Goal: Task Accomplishment & Management: Complete application form

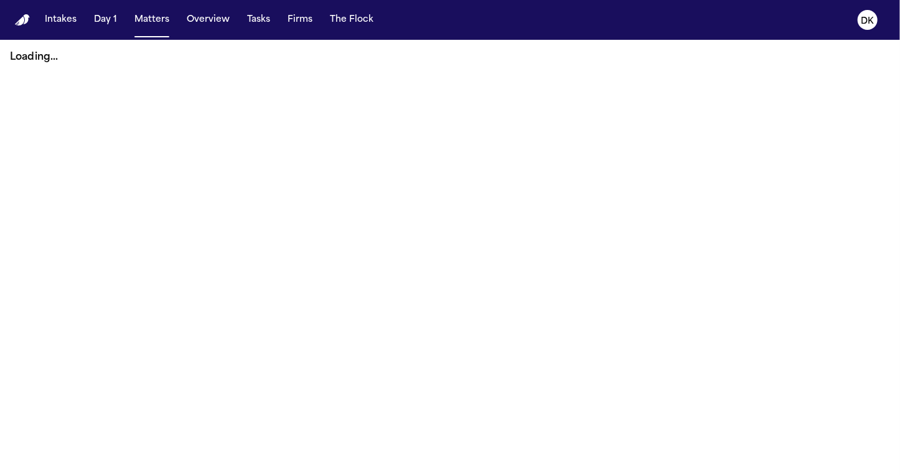
click at [277, 21] on div "Intakes Day 1 Matters Overview Tasks Firms The Flock" at bounding box center [209, 20] width 338 height 22
click at [292, 21] on button "Firms" at bounding box center [299, 20] width 35 height 22
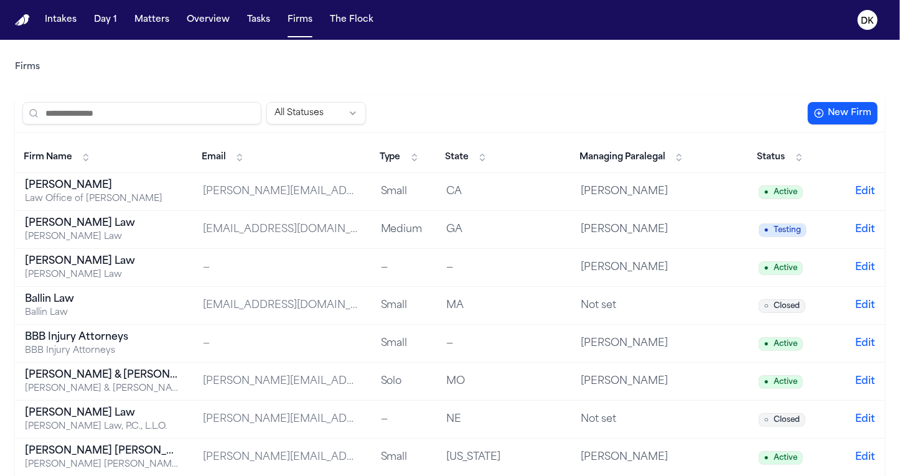
click at [173, 116] on input "search" at bounding box center [141, 113] width 239 height 22
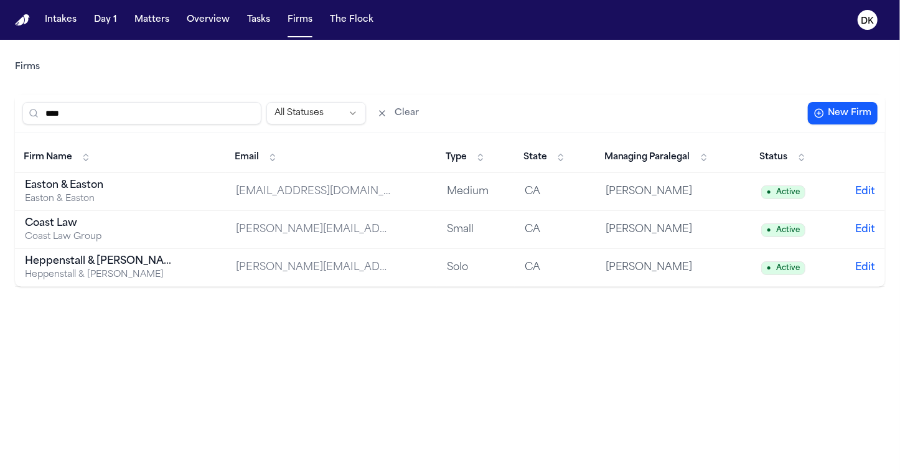
type input "****"
click at [101, 202] on div "Easton & Easton" at bounding box center [103, 199] width 156 height 12
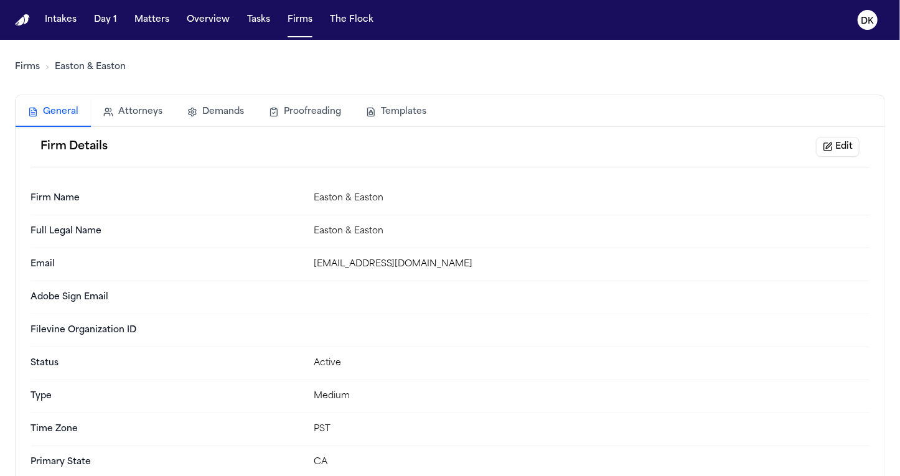
click at [363, 114] on button "Templates" at bounding box center [395, 111] width 85 height 27
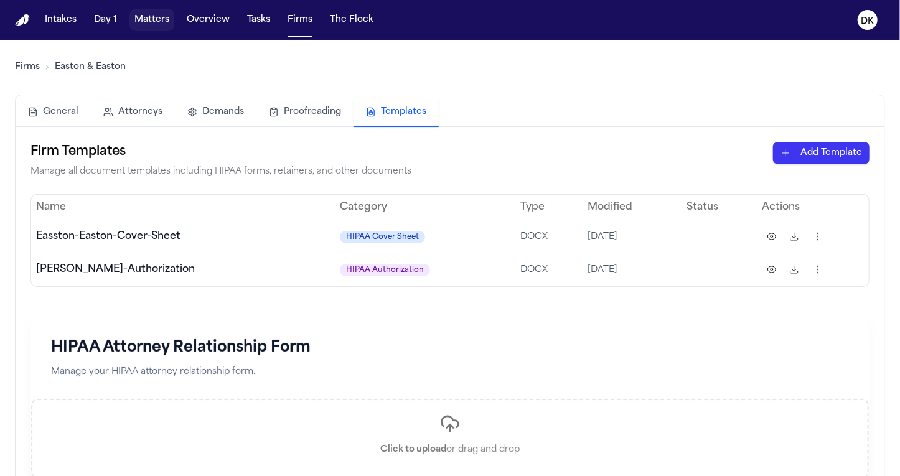
click at [147, 22] on button "Matters" at bounding box center [151, 20] width 45 height 22
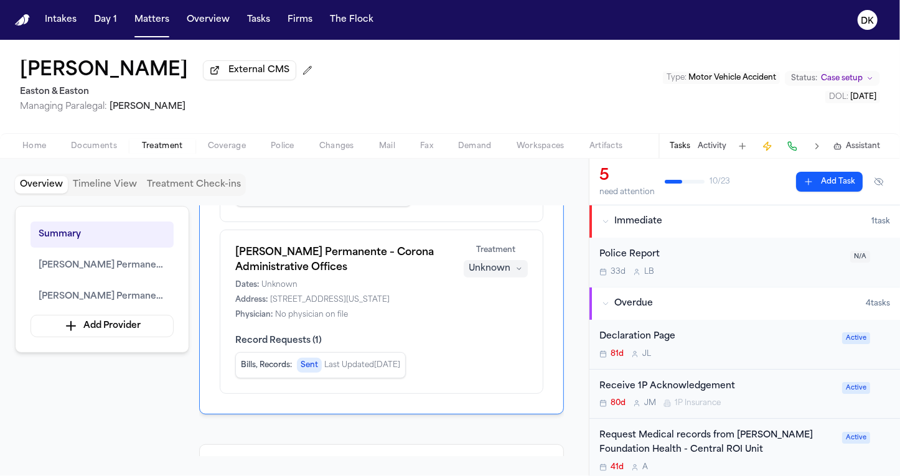
scroll to position [613, 0]
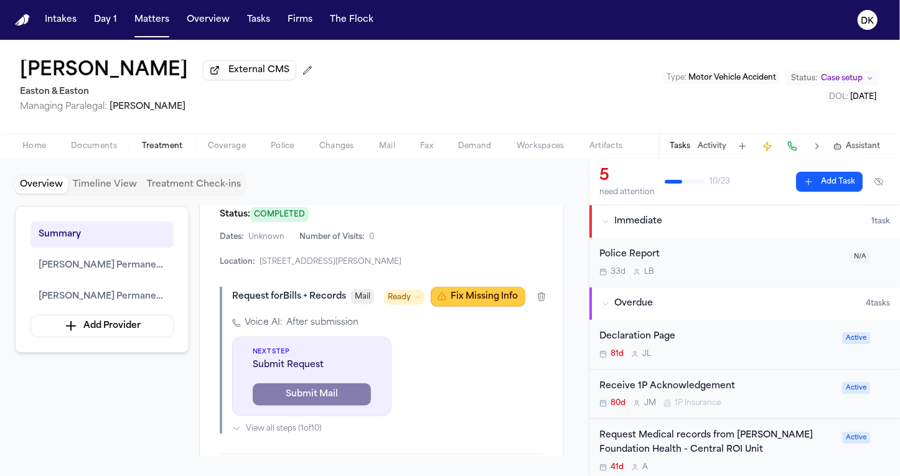
click at [502, 287] on button "Fix Missing Info" at bounding box center [477, 297] width 95 height 20
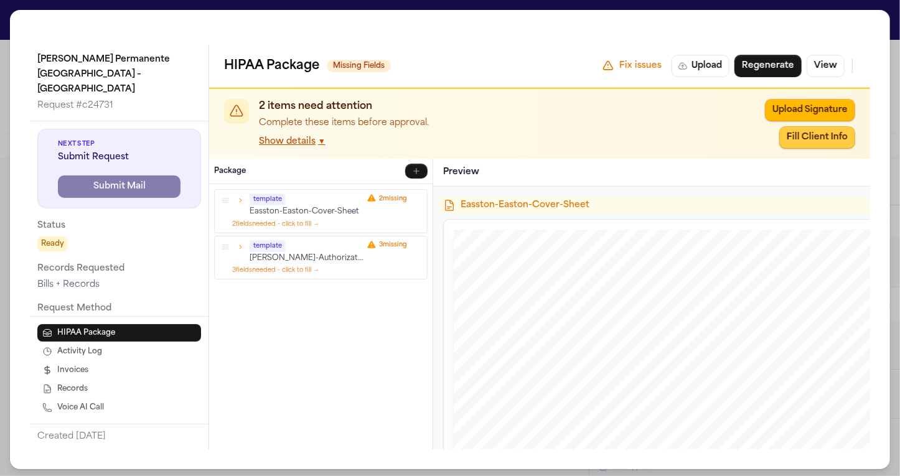
click at [834, 133] on button "Fill Client Info" at bounding box center [817, 137] width 76 height 22
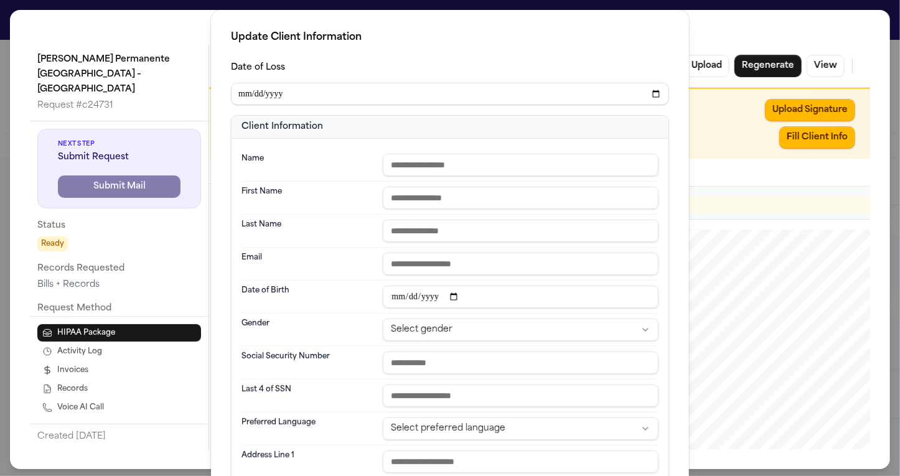
click at [834, 133] on div "**********" at bounding box center [450, 410] width 900 height 821
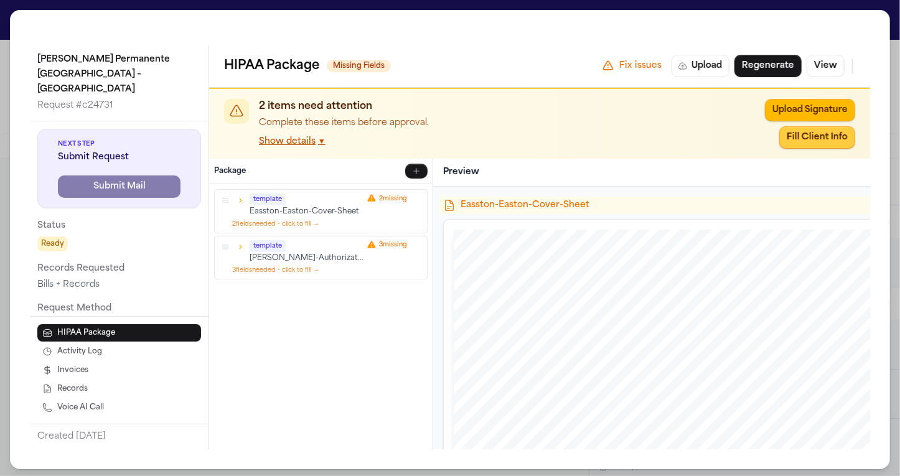
click at [834, 133] on button "Fill Client Info" at bounding box center [817, 137] width 76 height 22
type input "**********"
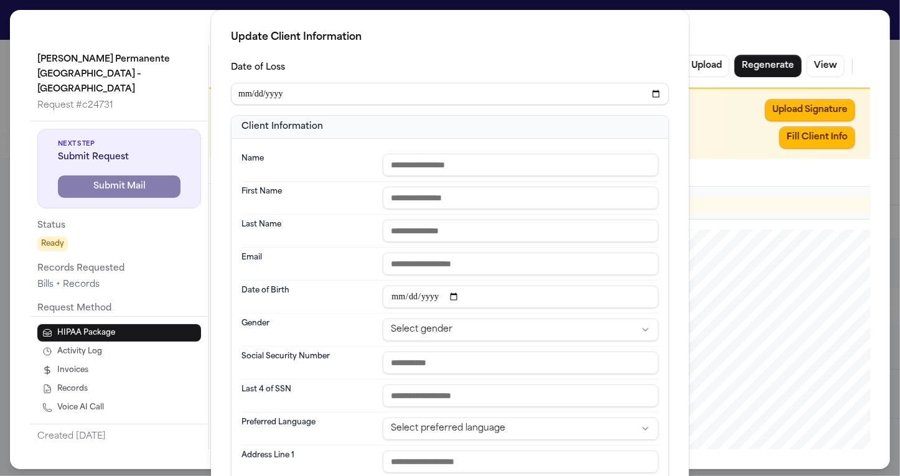
click at [834, 133] on div "**********" at bounding box center [450, 410] width 900 height 821
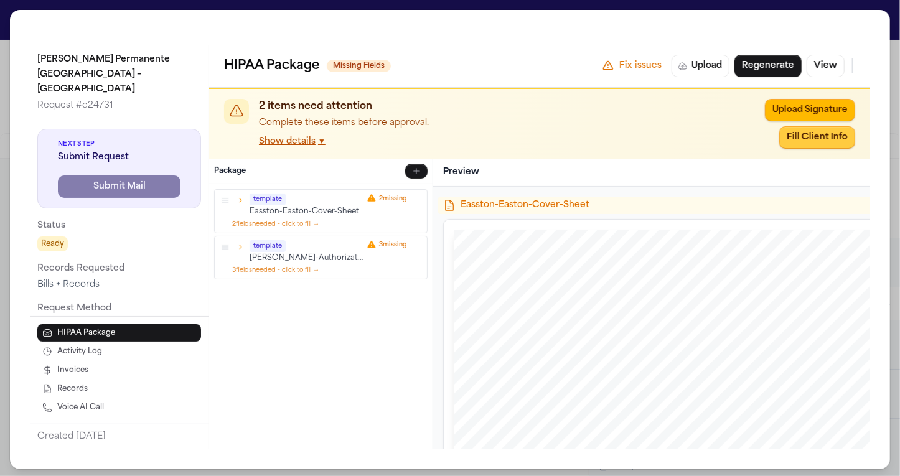
click at [834, 133] on button "Fill Client Info" at bounding box center [817, 137] width 76 height 22
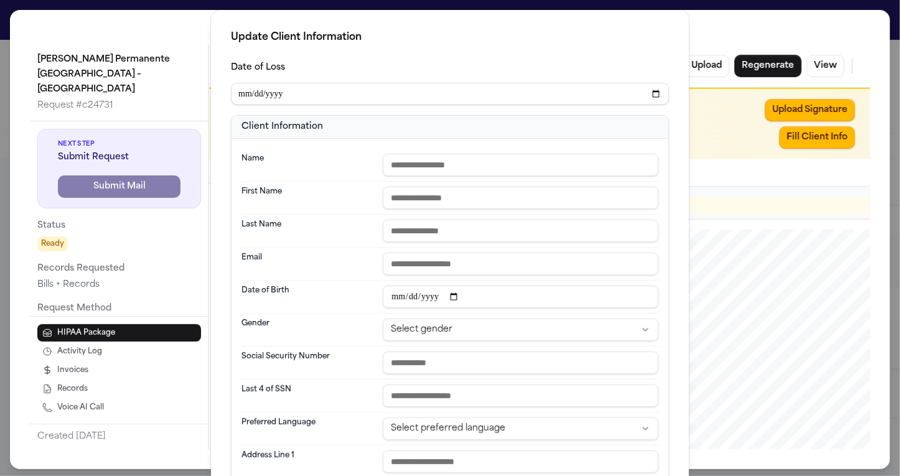
click at [834, 133] on div "**********" at bounding box center [450, 410] width 900 height 821
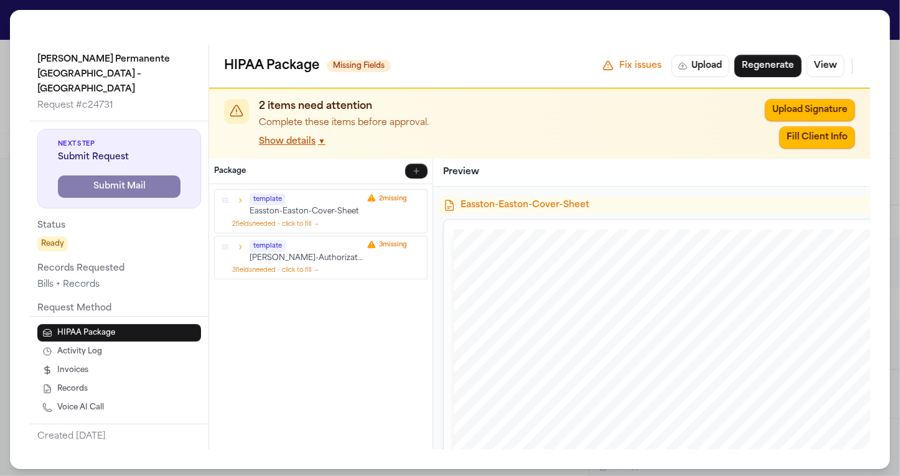
click at [791, 15] on div "Kaiser Permanente Orange County – Irvine Medical Center Request # c24731 Next S…" at bounding box center [450, 239] width 880 height 459
click at [787, 2] on div "Kaiser Permanente Orange County – Irvine Medical Center Request # c24731 Next S…" at bounding box center [450, 239] width 900 height 479
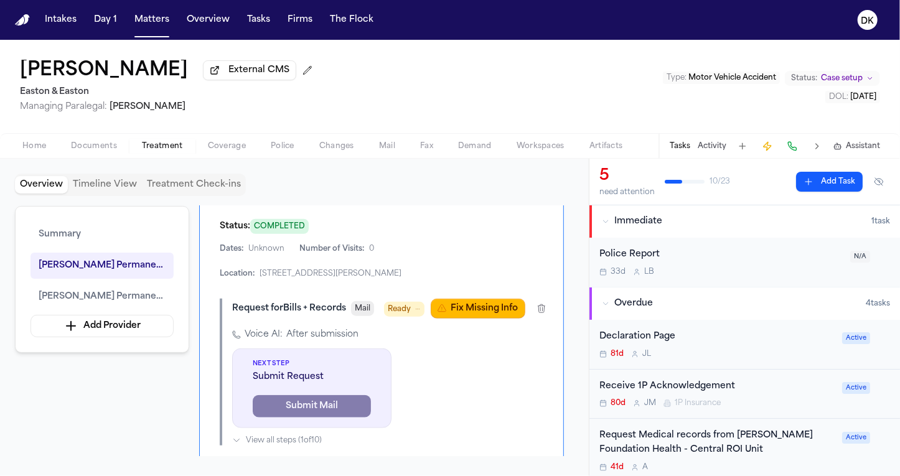
scroll to position [607, 0]
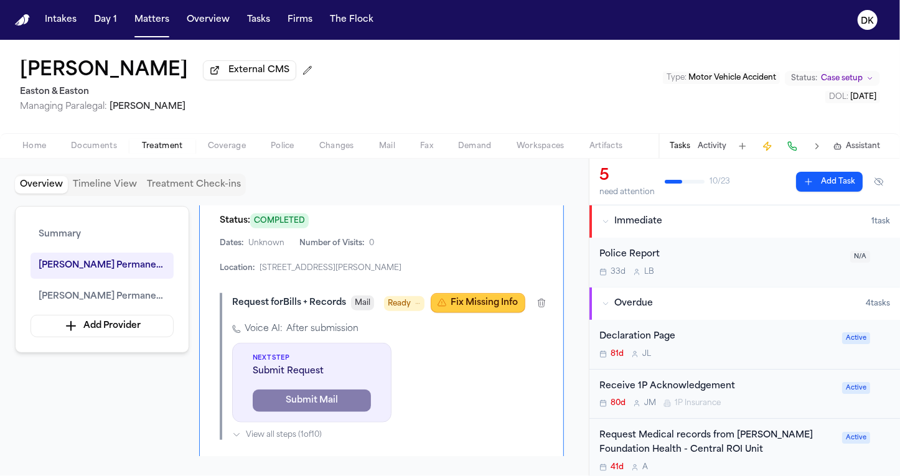
click at [493, 293] on button "Fix Missing Info" at bounding box center [477, 303] width 95 height 20
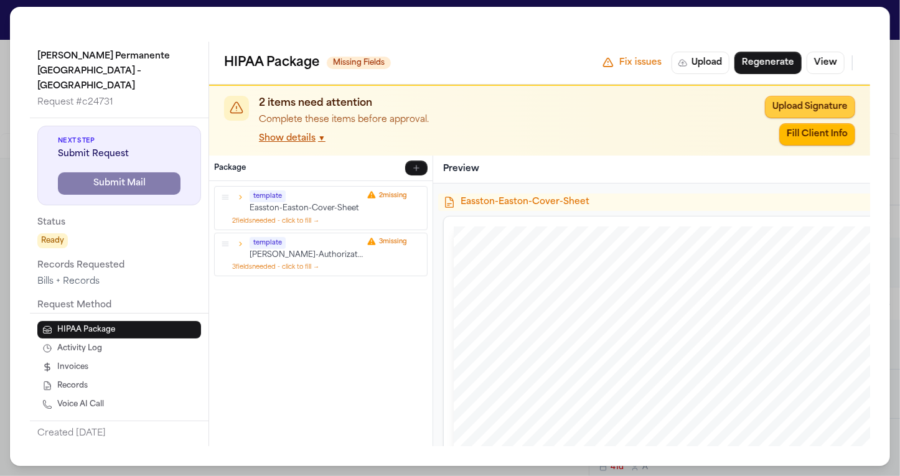
click at [799, 100] on button "Upload Signature" at bounding box center [810, 107] width 90 height 22
click at [812, 123] on button "Fill Client Info" at bounding box center [817, 134] width 76 height 22
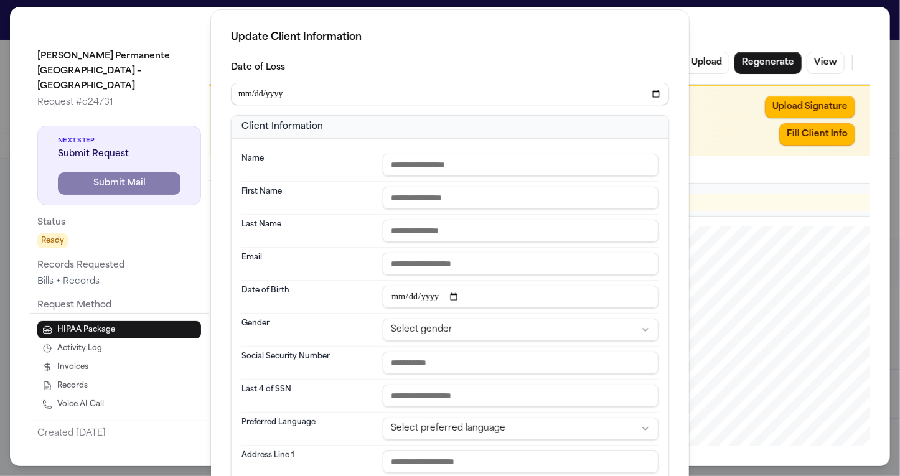
click at [786, 195] on div "**********" at bounding box center [450, 410] width 900 height 821
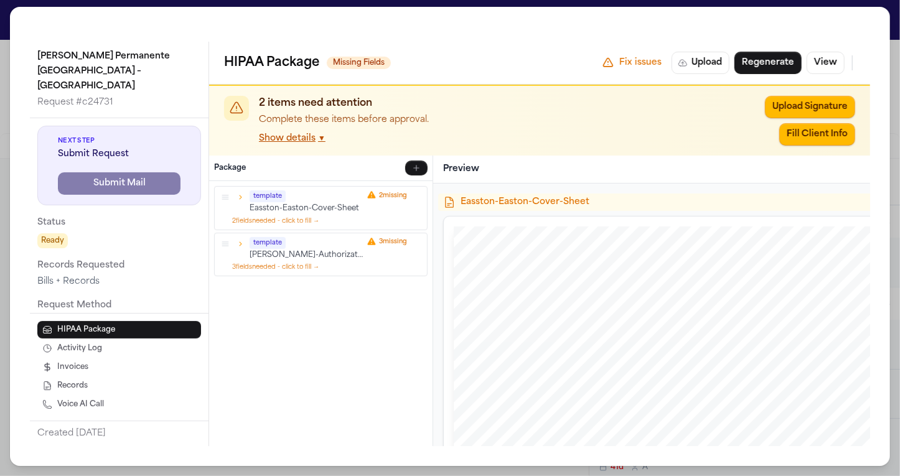
click at [268, 136] on button "Show details ▼" at bounding box center [292, 139] width 67 height 12
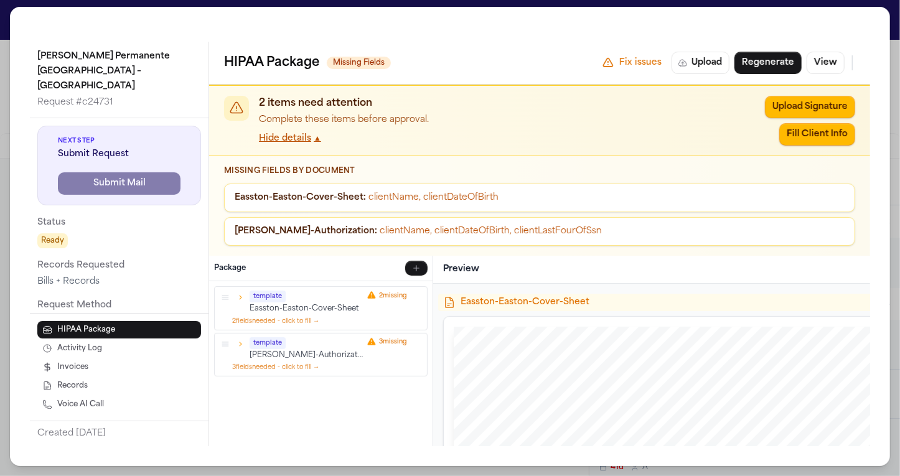
click at [268, 136] on button "Hide details ▲" at bounding box center [290, 139] width 62 height 12
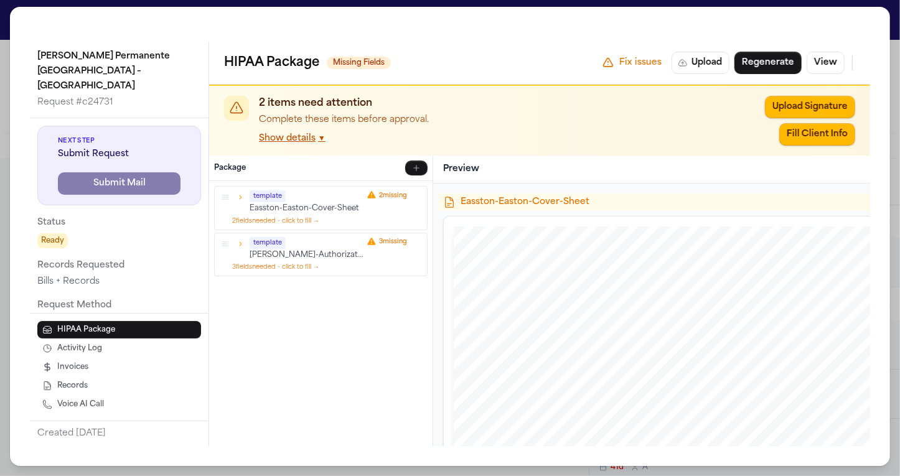
click at [268, 136] on button "Show details ▼" at bounding box center [292, 139] width 67 height 12
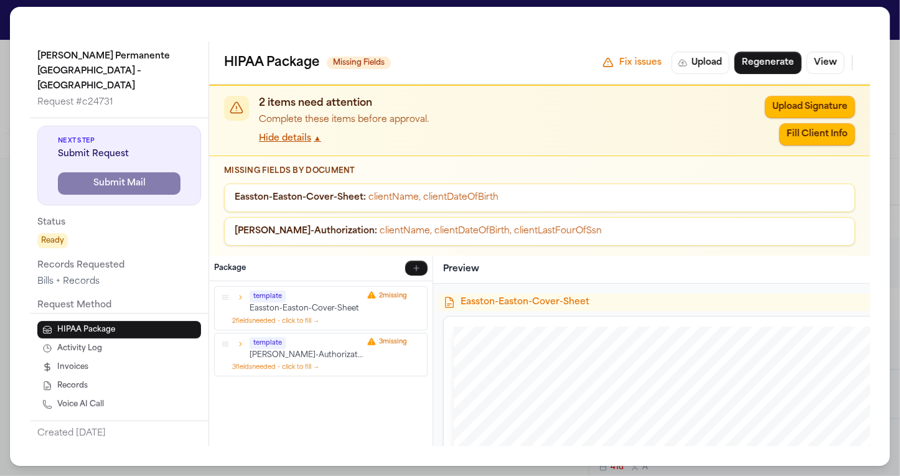
click at [338, 236] on span "Easton-Easton-Authorization :" at bounding box center [306, 230] width 142 height 9
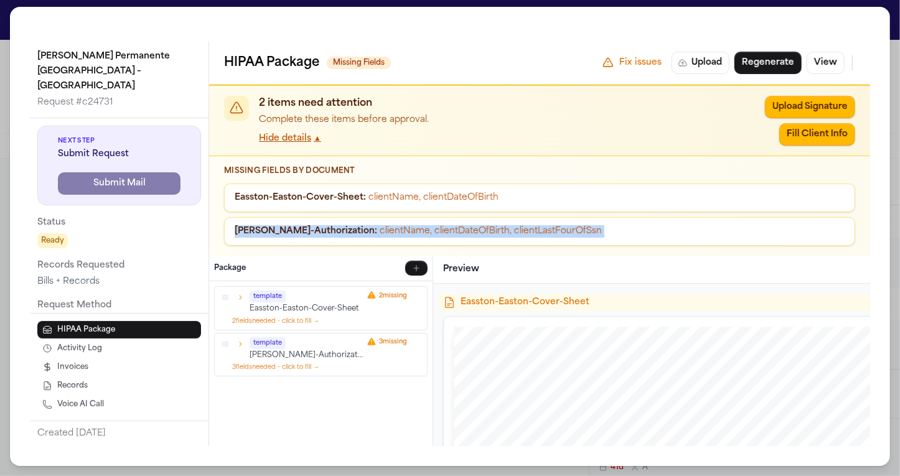
click at [329, 152] on div "2 items need attention Complete these items before approval. Hide details ▲ Upl…" at bounding box center [539, 121] width 661 height 70
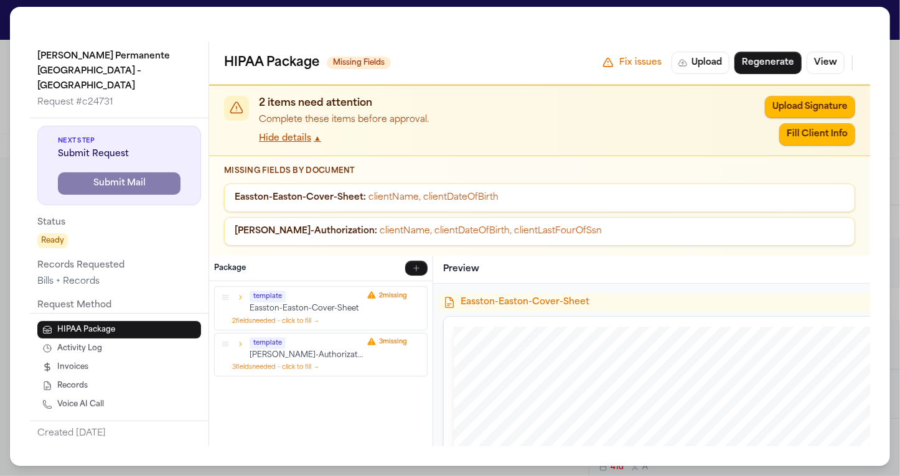
click at [310, 134] on button "Hide details ▲" at bounding box center [290, 139] width 62 height 12
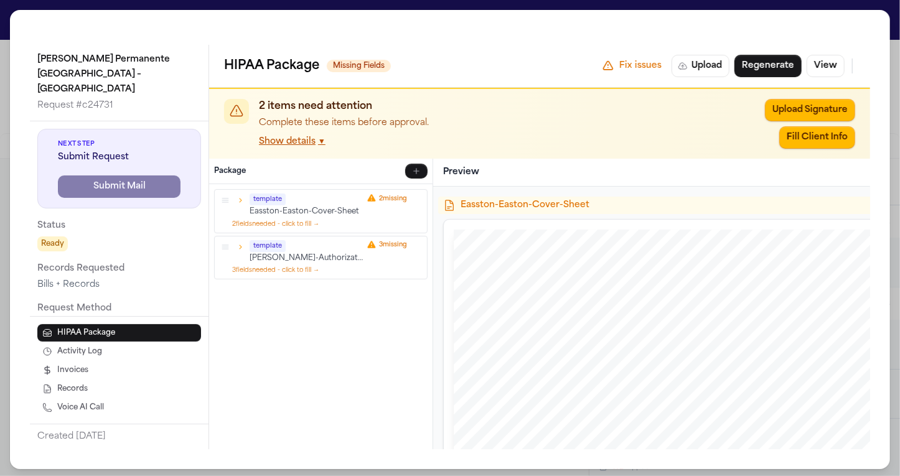
click at [29, 37] on div "Kaiser Permanente Orange County – Irvine Medical Center Request # c24731 Next S…" at bounding box center [450, 239] width 880 height 459
click at [4, 60] on div "Kaiser Permanente Orange County – Irvine Medical Center Request # c24731 Next S…" at bounding box center [450, 239] width 900 height 479
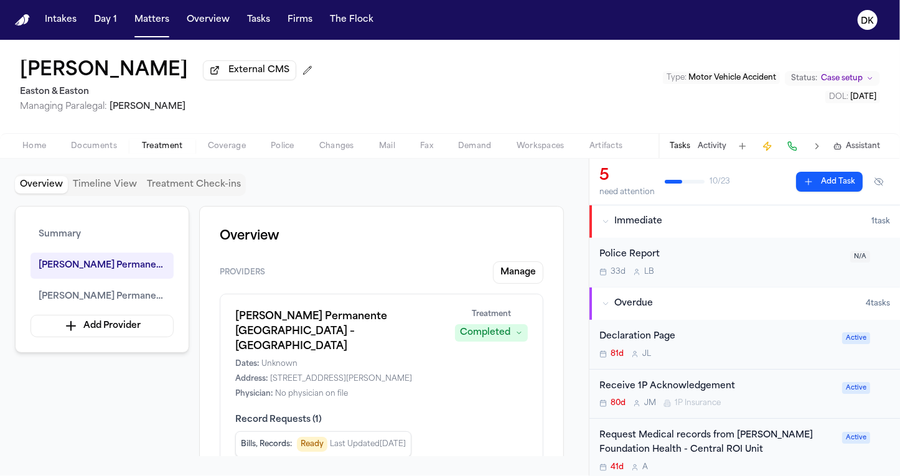
click at [95, 139] on div "Home Documents Treatment Coverage Police Changes Mail Fax Demand Workspaces Art…" at bounding box center [450, 145] width 900 height 25
click at [86, 148] on span "Documents" at bounding box center [94, 146] width 46 height 10
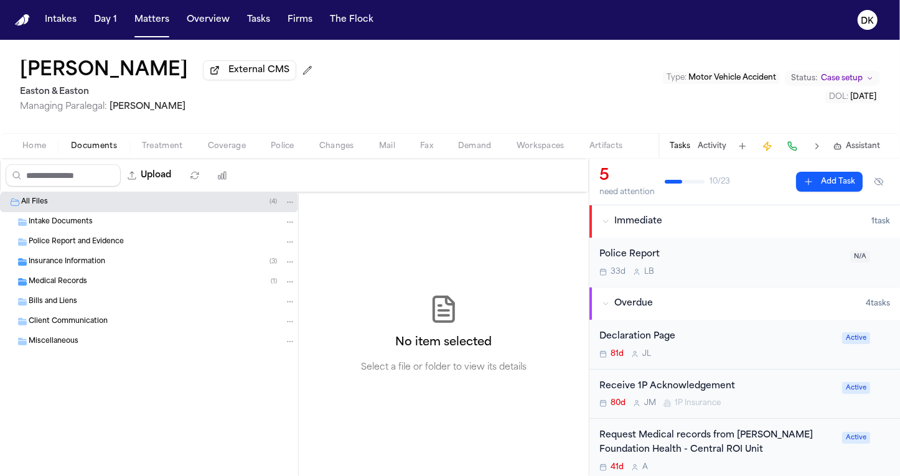
click at [50, 154] on span "button" at bounding box center [34, 152] width 39 height 1
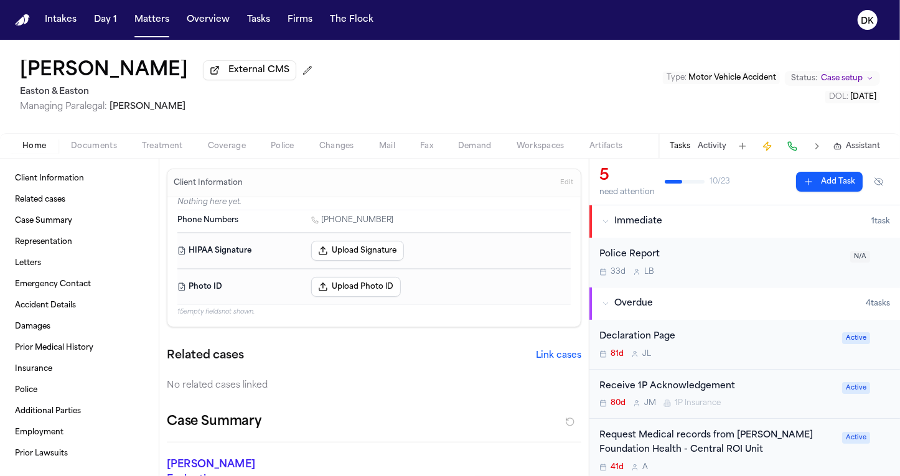
click at [240, 221] on div "Phone Numbers" at bounding box center [240, 220] width 126 height 10
click at [244, 200] on p "Nothing here yet." at bounding box center [373, 203] width 393 height 12
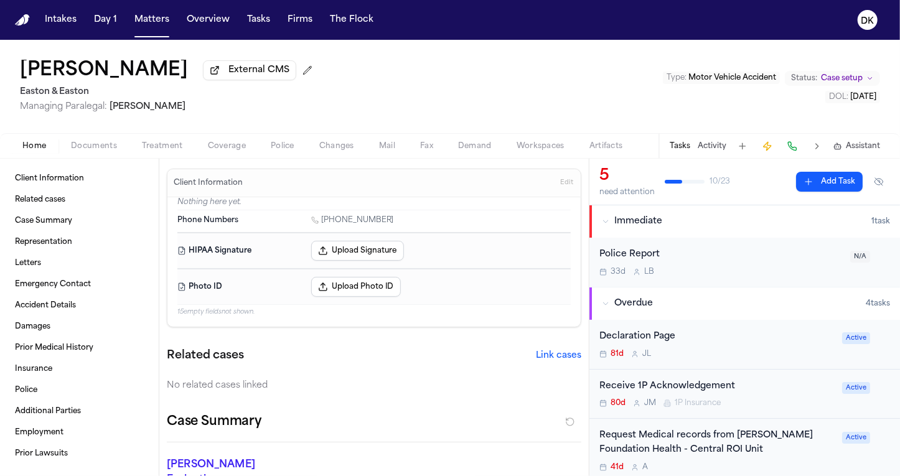
click at [244, 200] on p "Nothing here yet." at bounding box center [373, 203] width 393 height 12
click at [261, 188] on div "Client Information Edit" at bounding box center [373, 183] width 413 height 28
click at [236, 319] on div "Nothing here yet. Phone Numbers 1 (714) 833-3477 HIPAA Signature Upload Signatu…" at bounding box center [373, 261] width 413 height 129
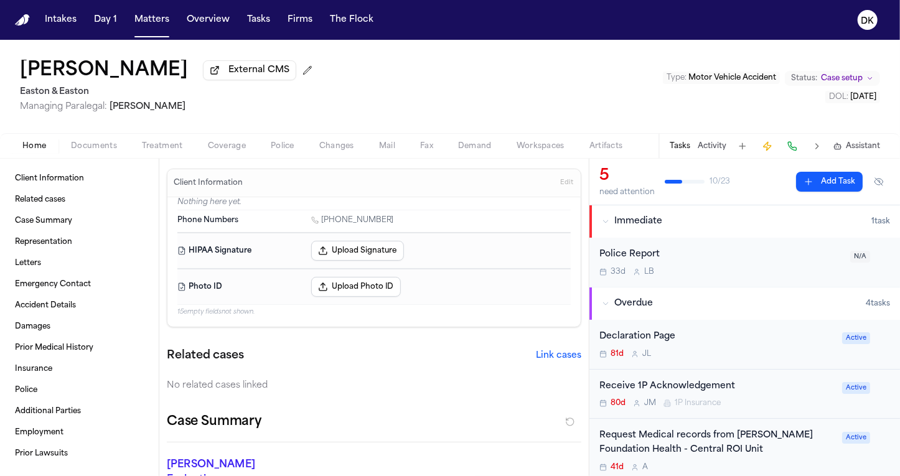
click at [236, 319] on div "Nothing here yet. Phone Numbers 1 (714) 833-3477 HIPAA Signature Upload Signatu…" at bounding box center [373, 261] width 413 height 129
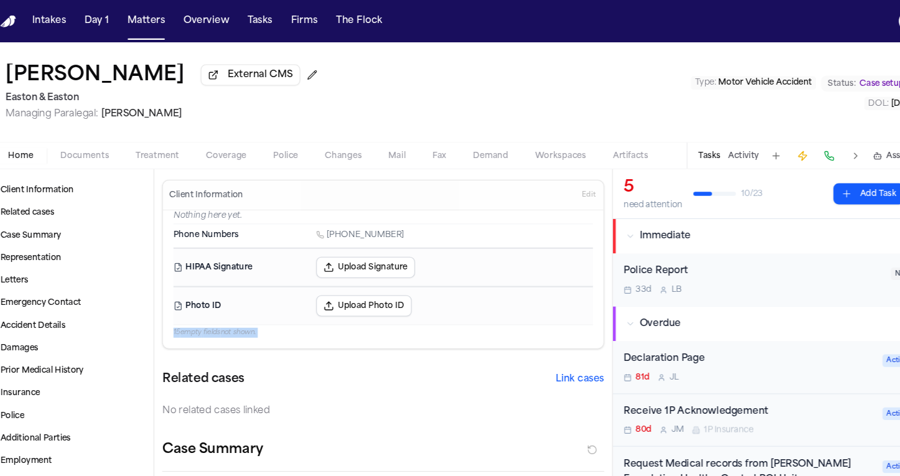
click at [236, 292] on dt "Photo ID" at bounding box center [240, 287] width 126 height 20
click at [228, 224] on span "Phone Numbers" at bounding box center [207, 220] width 61 height 10
click at [232, 251] on dt "HIPAA Signature" at bounding box center [240, 251] width 126 height 20
